Goal: Task Accomplishment & Management: Complete application form

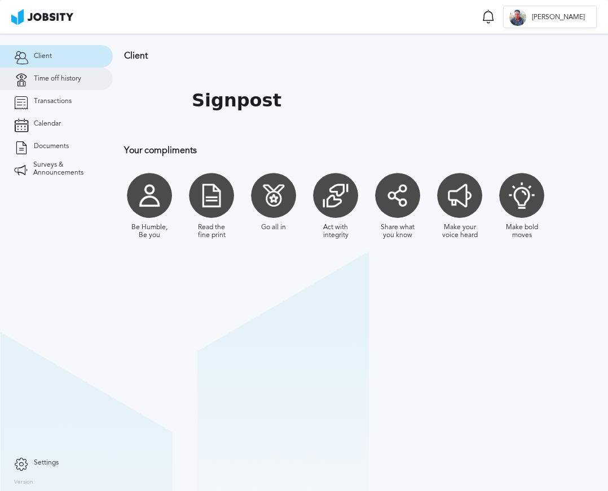
click at [65, 88] on link "Time off history" at bounding box center [56, 79] width 113 height 23
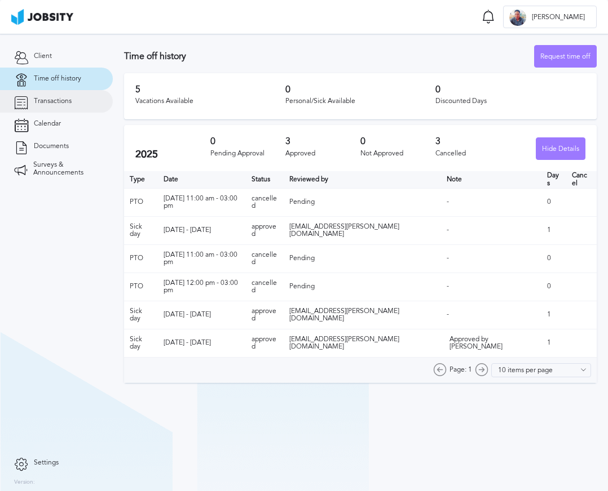
click at [72, 92] on link "Transactions" at bounding box center [56, 101] width 113 height 23
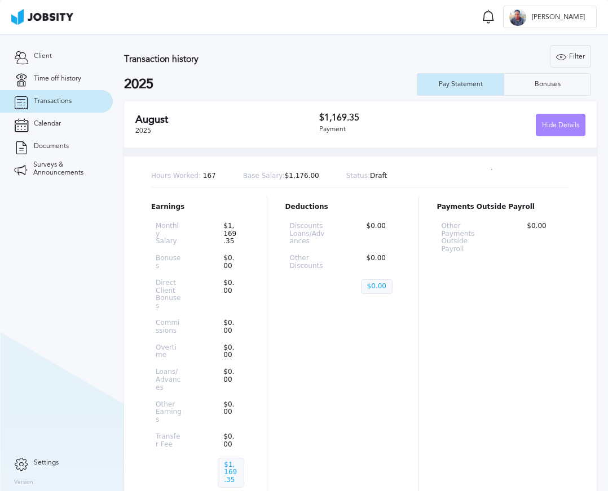
click at [546, 133] on div "Hide Details" at bounding box center [560, 125] width 48 height 23
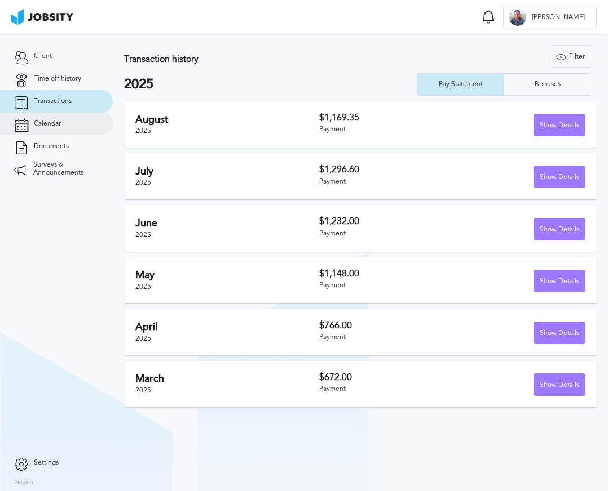
click at [30, 118] on link "Calendar" at bounding box center [56, 124] width 113 height 23
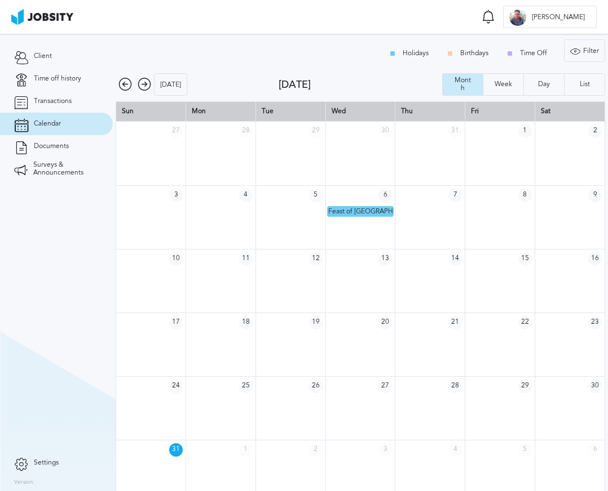
scroll to position [15, 0]
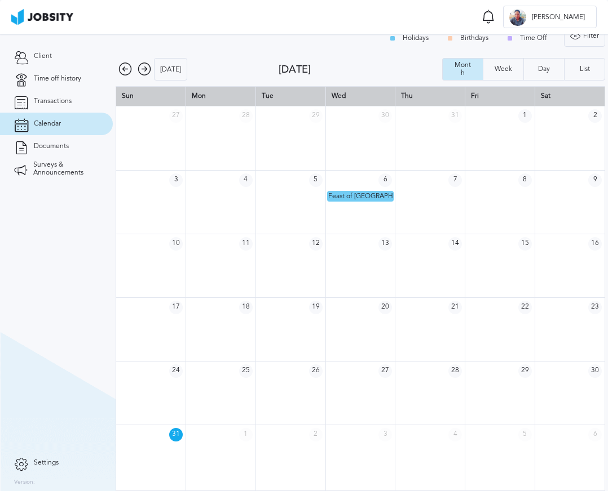
click at [130, 63] on icon at bounding box center [125, 70] width 14 height 14
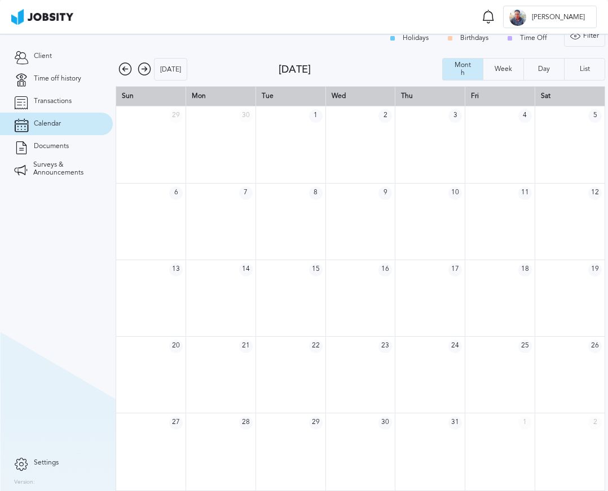
click at [139, 67] on icon at bounding box center [145, 70] width 14 height 14
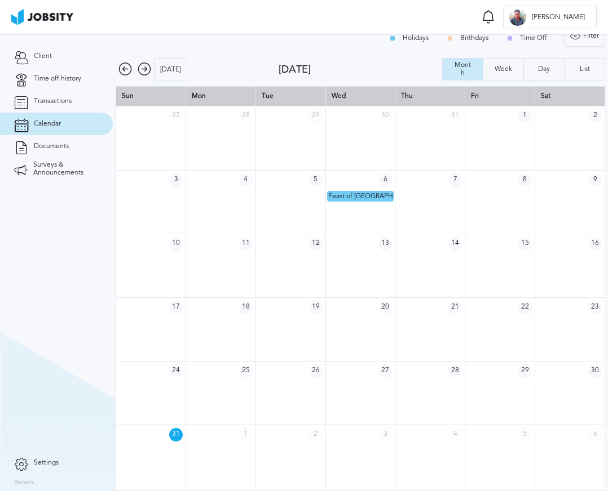
click at [139, 67] on icon at bounding box center [145, 70] width 14 height 14
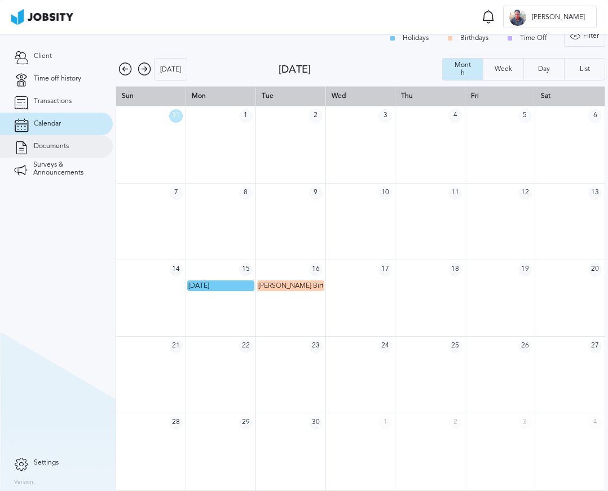
click at [60, 145] on span "Documents" at bounding box center [51, 147] width 35 height 8
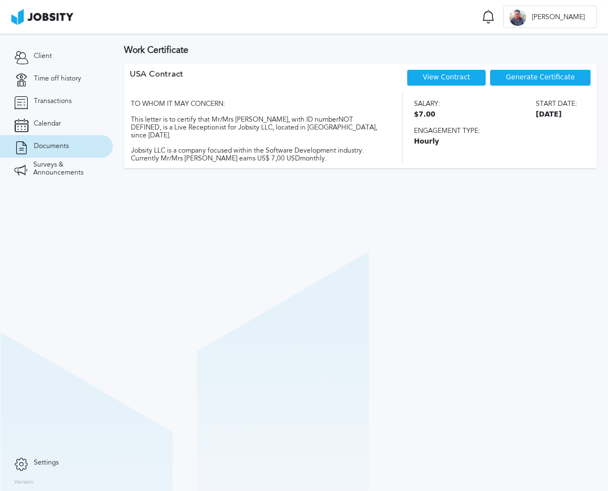
click at [447, 84] on div "View Contract" at bounding box center [445, 77] width 79 height 17
click at [429, 78] on link "View Contract" at bounding box center [446, 77] width 47 height 8
click at [40, 158] on link "Surveys & Announcements" at bounding box center [56, 169] width 113 height 23
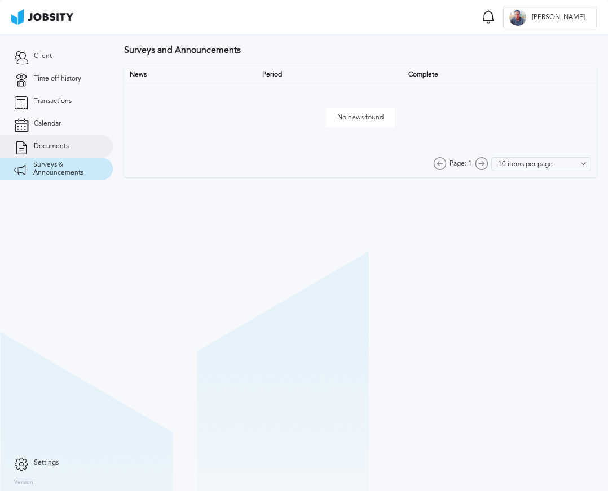
click at [46, 149] on span "Documents" at bounding box center [51, 147] width 35 height 8
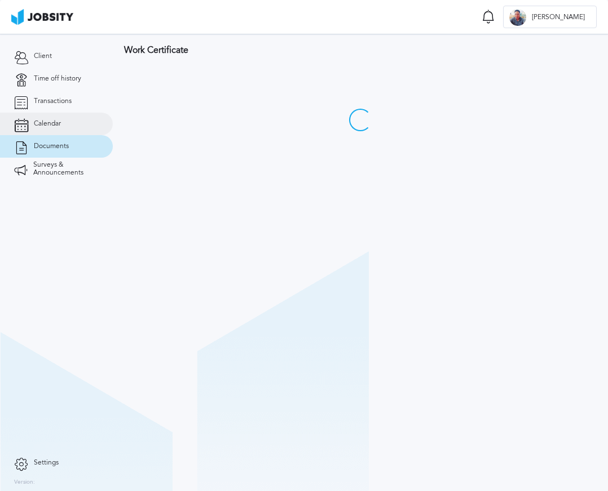
click at [45, 127] on span "Calendar" at bounding box center [47, 124] width 27 height 8
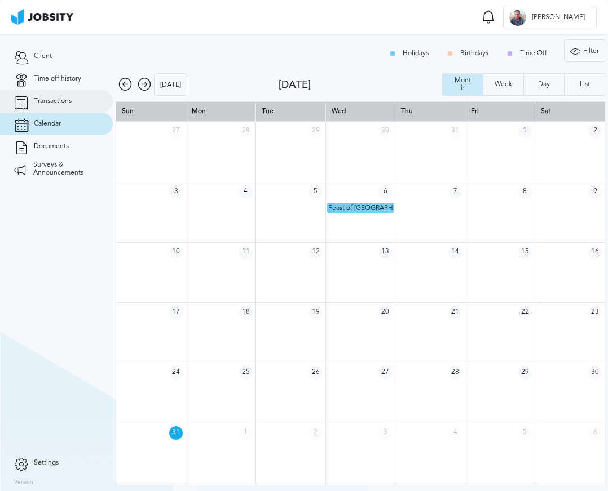
click at [52, 95] on link "Transactions" at bounding box center [56, 101] width 113 height 23
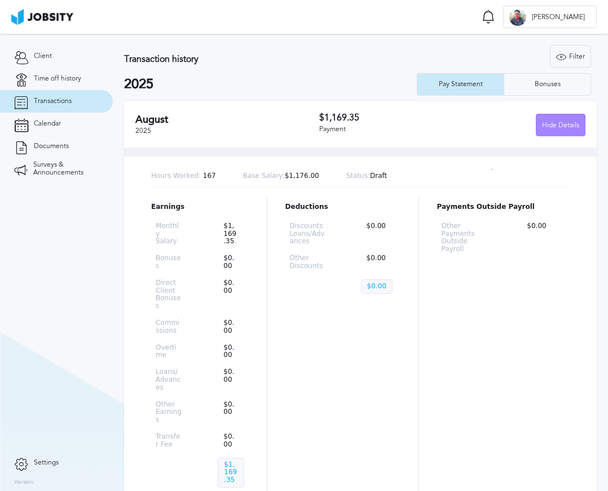
click at [544, 131] on div "Hide Details" at bounding box center [560, 125] width 48 height 23
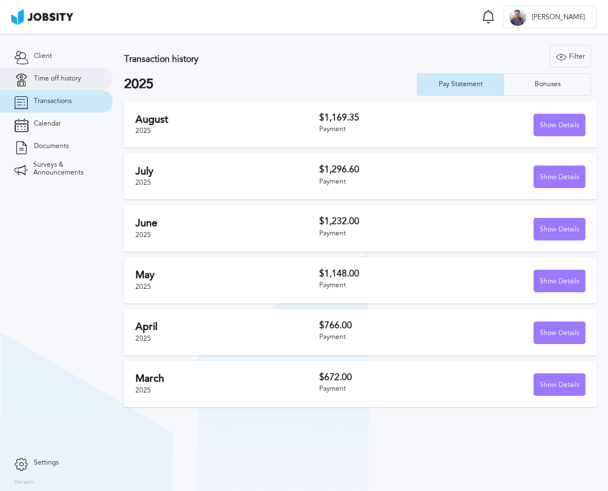
click at [55, 84] on link "Time off history" at bounding box center [56, 79] width 113 height 23
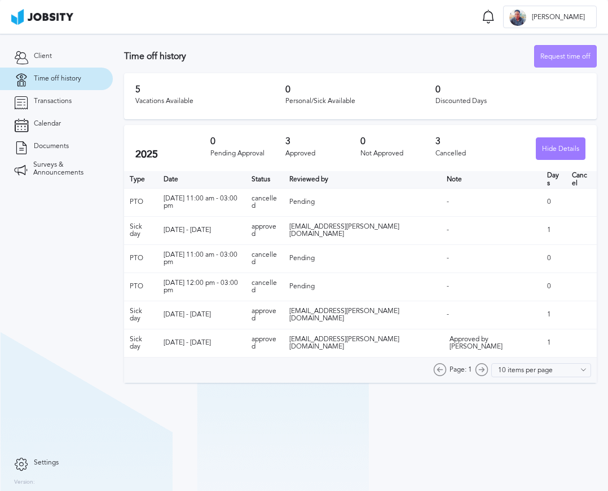
click at [555, 59] on div "Request time off" at bounding box center [564, 57] width 61 height 23
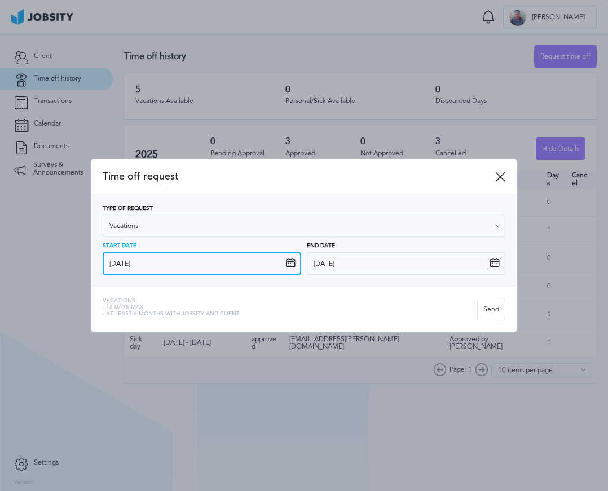
click at [181, 264] on input "[DATE]" at bounding box center [202, 263] width 198 height 23
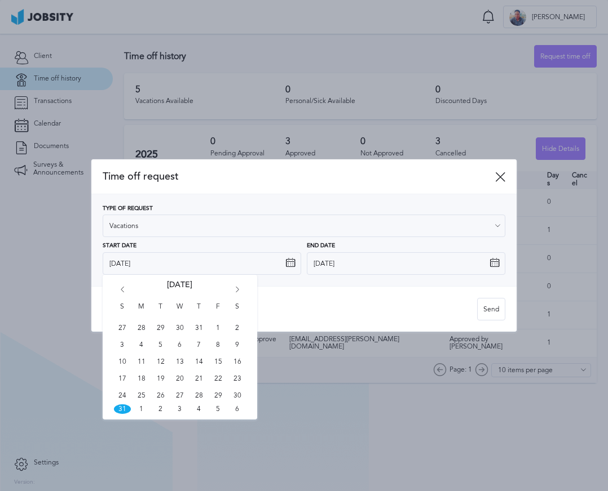
click at [240, 291] on icon "Go forward 1 month" at bounding box center [237, 292] width 10 height 10
click at [493, 181] on div "Time off request" at bounding box center [304, 176] width 426 height 35
